Goal: Information Seeking & Learning: Learn about a topic

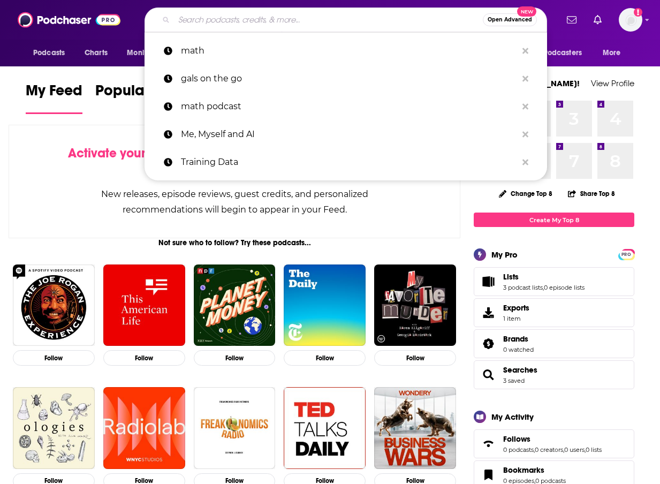
click at [210, 21] on input "Search podcasts, credits, & more..." at bounding box center [328, 19] width 309 height 17
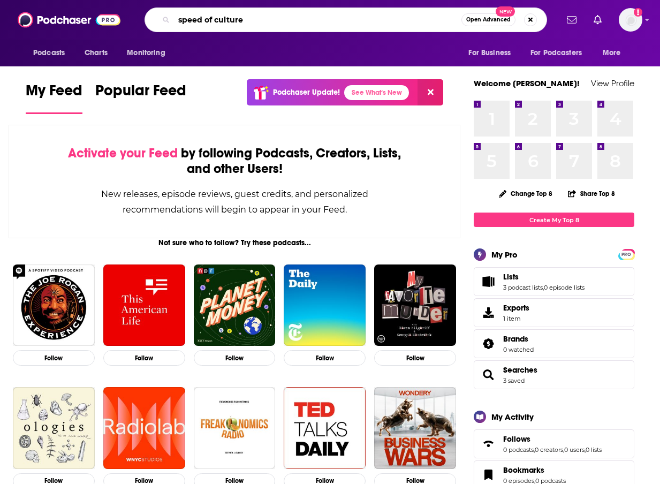
type input "speed of culture"
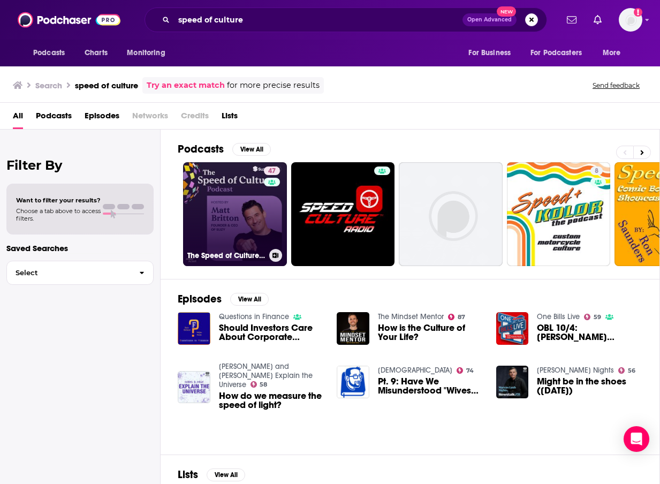
click at [209, 220] on link "47 The Speed of Culture Podcast" at bounding box center [235, 214] width 104 height 104
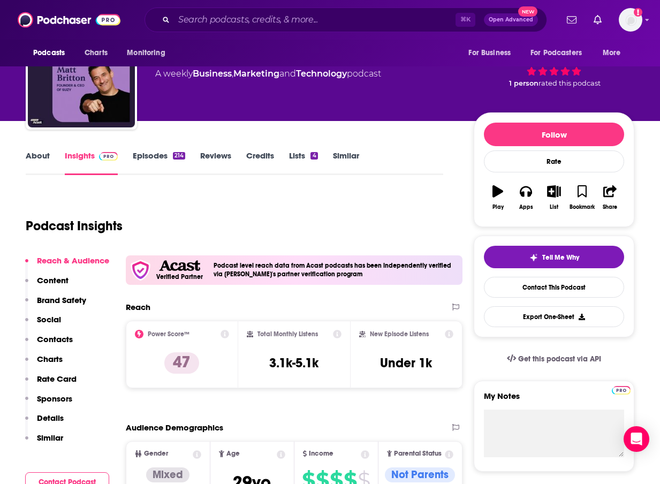
scroll to position [63, 0]
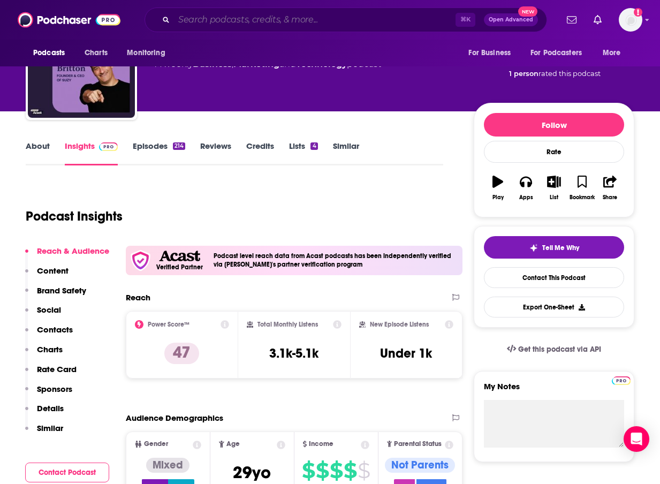
click at [189, 22] on input "Search podcasts, credits, & more..." at bounding box center [315, 19] width 282 height 17
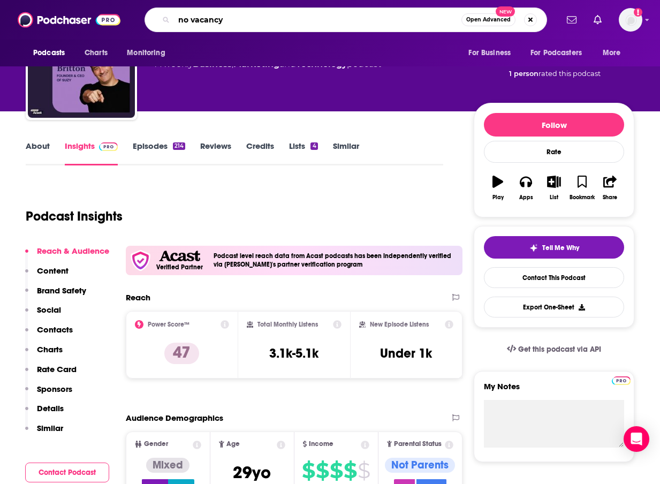
type input "no vacancy"
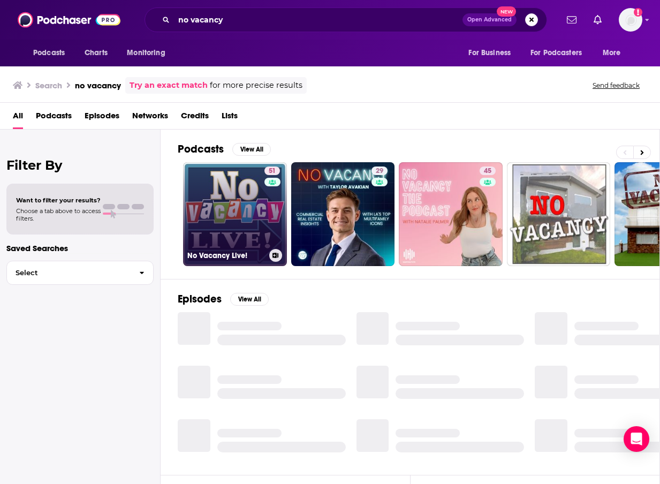
click at [206, 208] on link "51 No Vacancy Live!" at bounding box center [235, 214] width 104 height 104
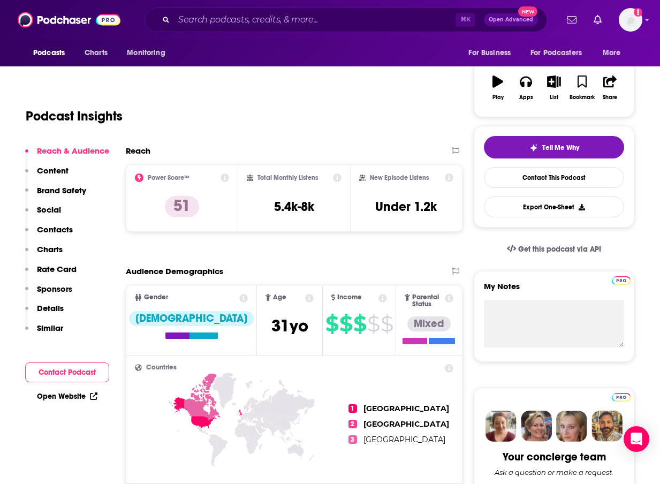
scroll to position [159, 0]
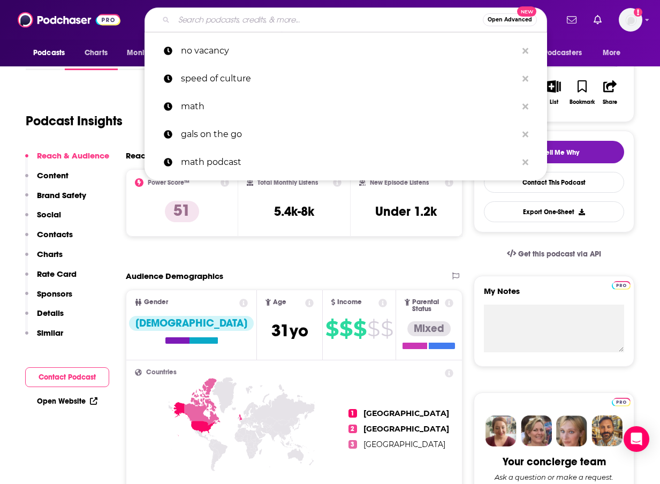
click at [210, 14] on input "Search podcasts, credits, & more..." at bounding box center [328, 19] width 309 height 17
type input "d"
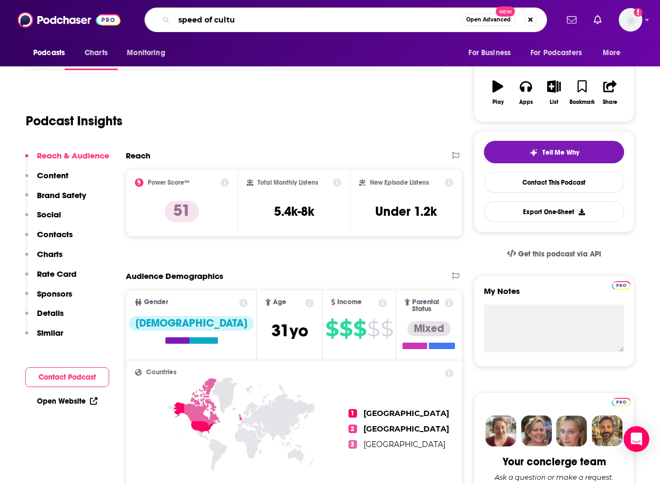
type input "speed of cultur"
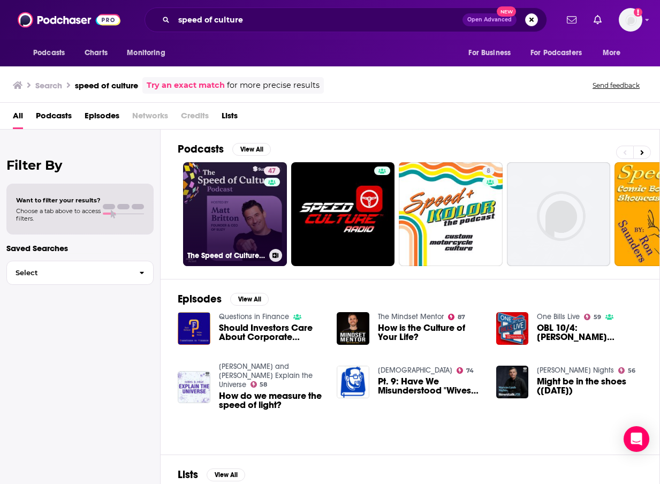
click at [233, 176] on link "47 The Speed of Culture Podcast" at bounding box center [235, 214] width 104 height 104
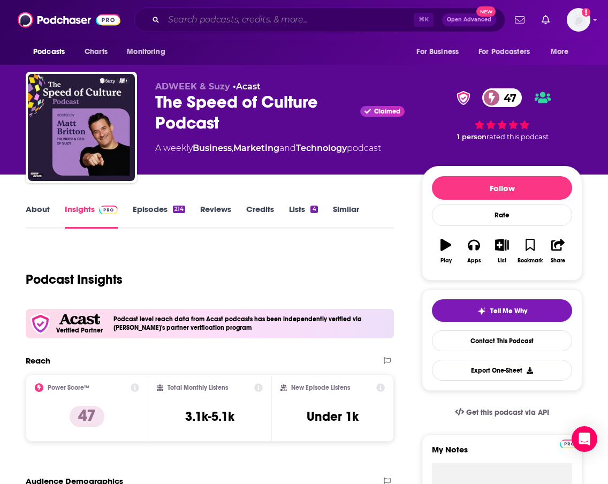
click at [234, 28] on input "Search podcasts, credits, & more..." at bounding box center [289, 19] width 250 height 17
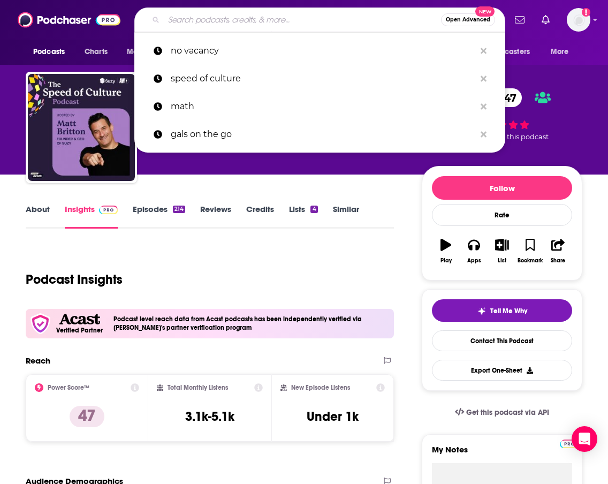
paste input "The Modern Customer Podcast"
type input "The Modern Customer Podcast"
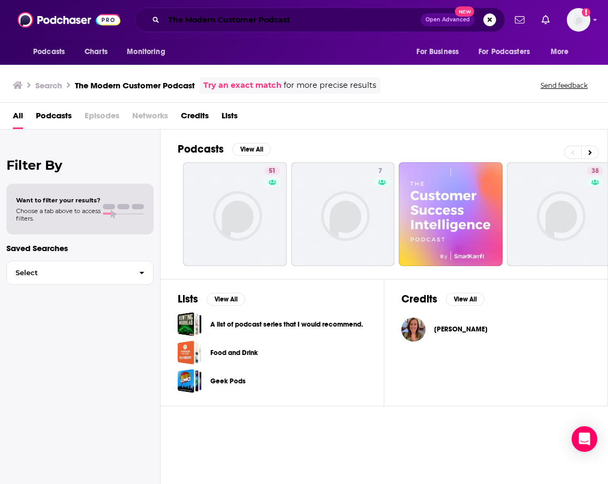
click at [274, 27] on input "The Modern Customer Podcast" at bounding box center [292, 19] width 257 height 17
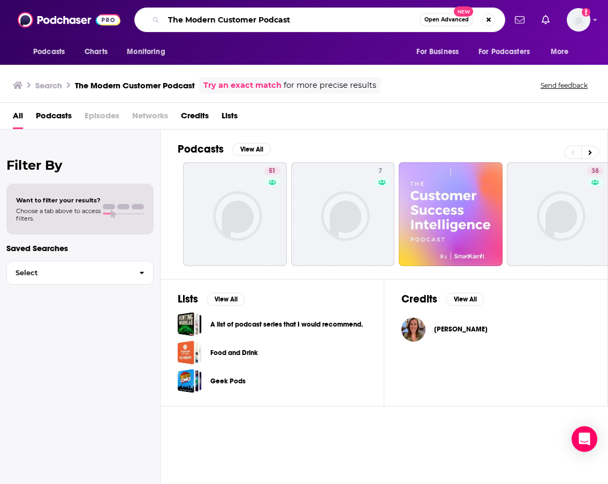
click at [274, 27] on input "The Modern Customer Podcast" at bounding box center [292, 19] width 256 height 17
type input "The Modern Customer"
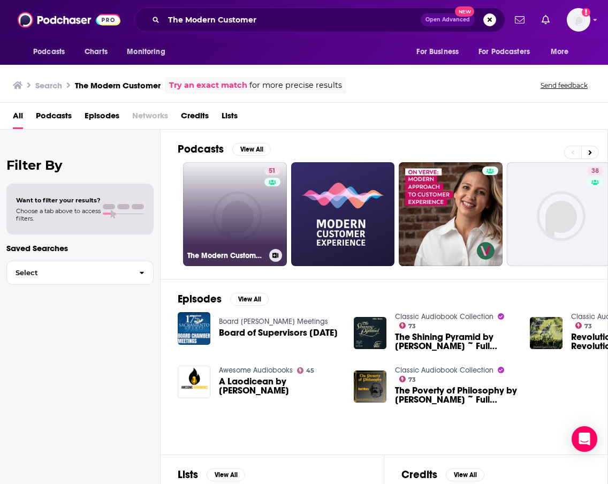
click at [250, 248] on link "51 The Modern Customer Podcast" at bounding box center [235, 214] width 104 height 104
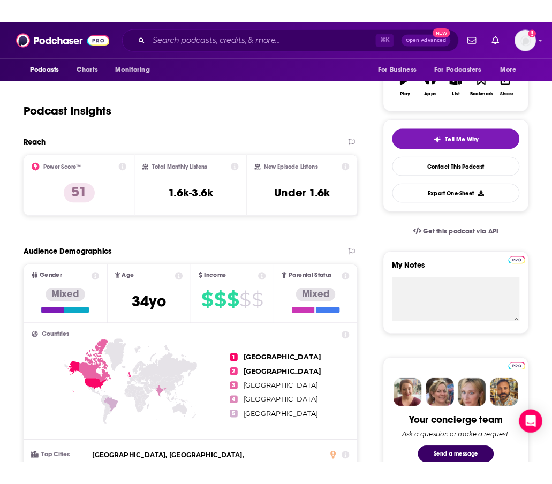
scroll to position [191, 0]
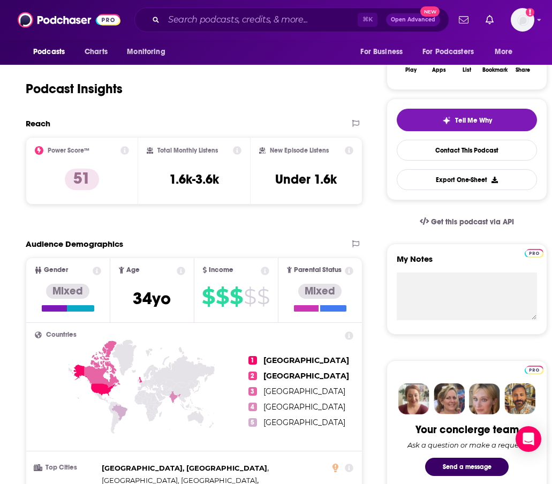
drag, startPoint x: 172, startPoint y: 9, endPoint x: 177, endPoint y: 14, distance: 6.9
click at [174, 11] on div "⌘ K Open Advanced New" at bounding box center [291, 19] width 315 height 25
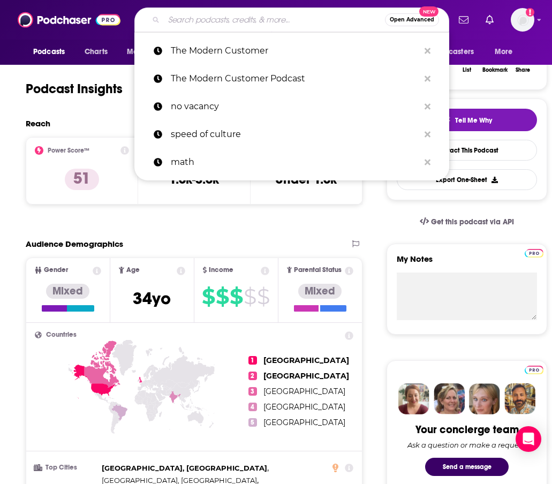
click at [177, 14] on input "Search podcasts, credits, & more..." at bounding box center [274, 19] width 221 height 17
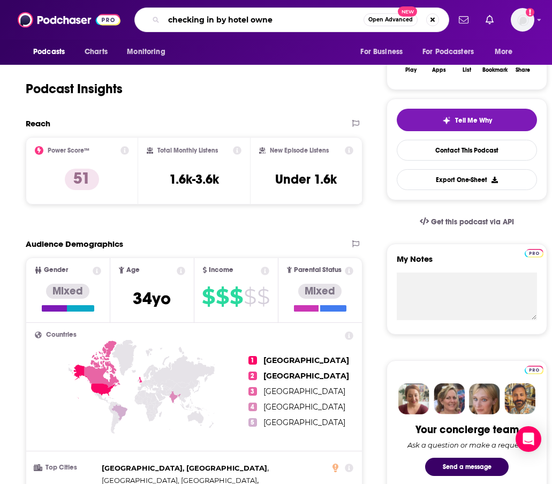
type input "checking in by hotel owner"
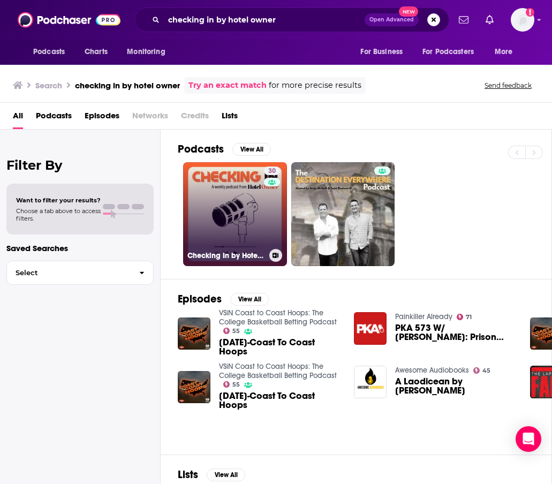
click at [225, 227] on link "30 Checking In by Hotel Owner" at bounding box center [235, 214] width 104 height 104
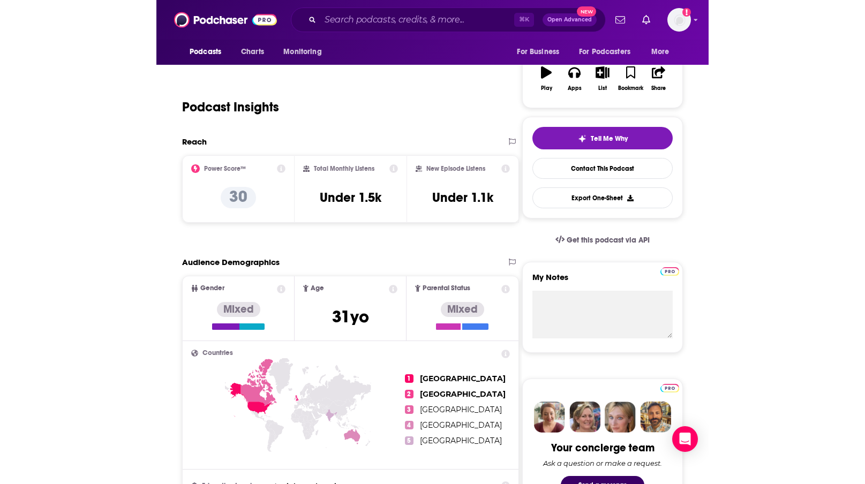
scroll to position [145, 0]
